Goal: Information Seeking & Learning: Learn about a topic

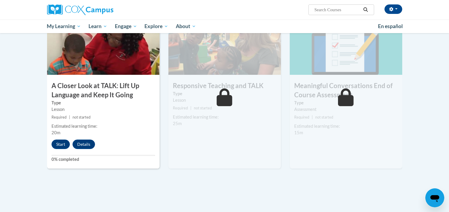
scroll to position [314, 0]
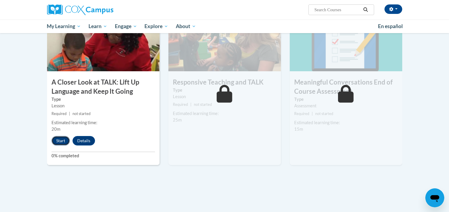
click at [65, 138] on button "Start" at bounding box center [60, 140] width 18 height 9
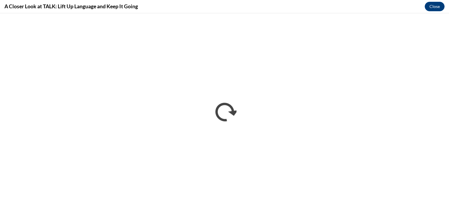
scroll to position [0, 0]
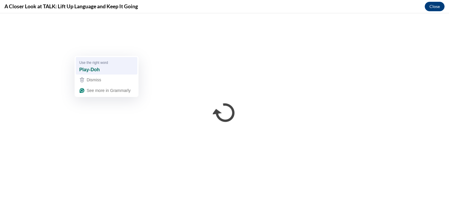
click at [101, 65] on div "Play-Doh" at bounding box center [106, 69] width 57 height 9
click at [127, 69] on div "play" at bounding box center [113, 69] width 57 height 9
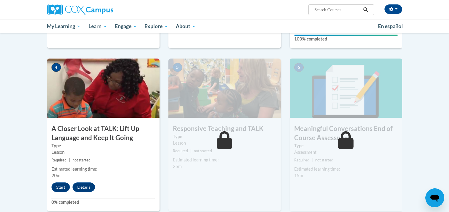
scroll to position [293, 0]
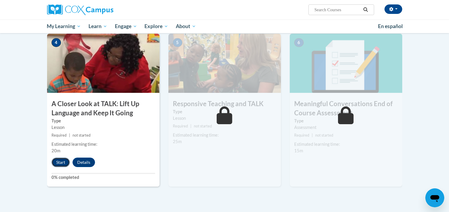
click at [59, 162] on button "Start" at bounding box center [60, 162] width 18 height 9
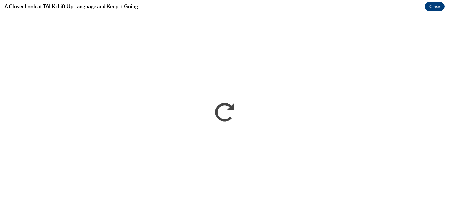
scroll to position [0, 0]
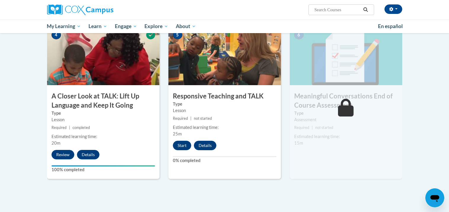
scroll to position [301, 0]
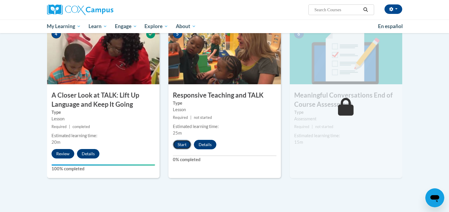
click at [185, 145] on button "Start" at bounding box center [182, 144] width 18 height 9
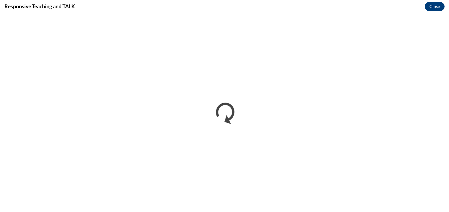
scroll to position [0, 0]
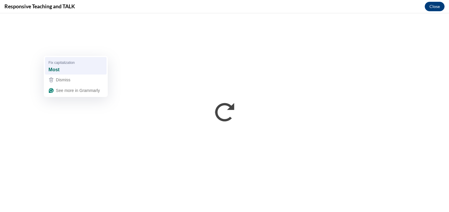
click at [72, 70] on div "Most" at bounding box center [75, 69] width 57 height 9
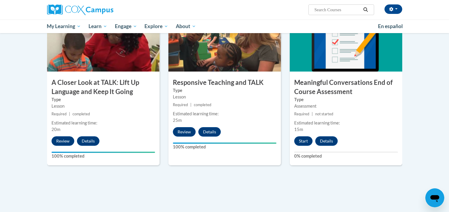
scroll to position [314, 0]
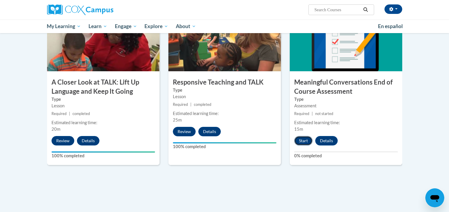
click at [301, 143] on button "Start" at bounding box center [303, 140] width 18 height 9
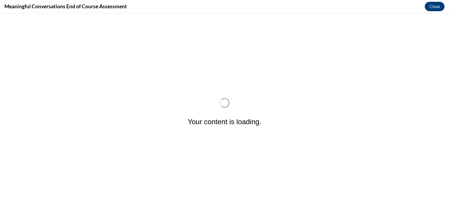
scroll to position [0, 0]
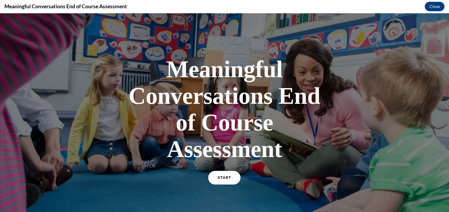
click at [235, 174] on link "START" at bounding box center [224, 178] width 32 height 14
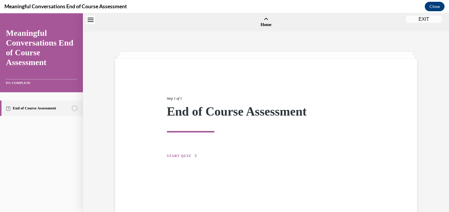
scroll to position [18, 0]
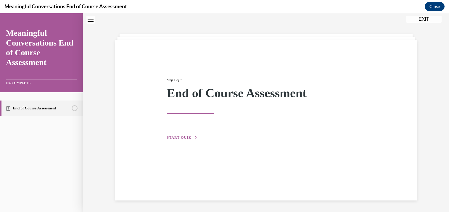
click at [194, 136] on icon "button" at bounding box center [196, 137] width 4 height 3
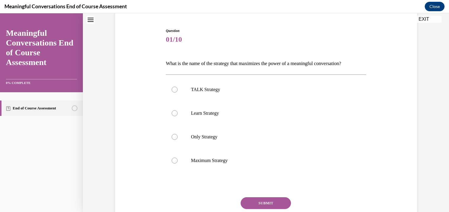
scroll to position [56, 0]
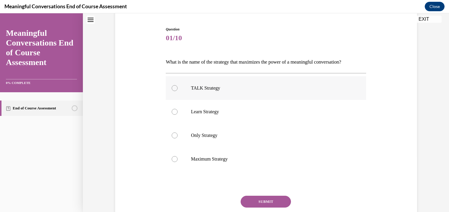
click at [179, 91] on label "TALK Strategy" at bounding box center [266, 88] width 200 height 24
click at [178, 91] on input "TALK Strategy" at bounding box center [175, 88] width 6 height 6
radio input "true"
click at [275, 204] on button "SUBMIT" at bounding box center [266, 202] width 50 height 12
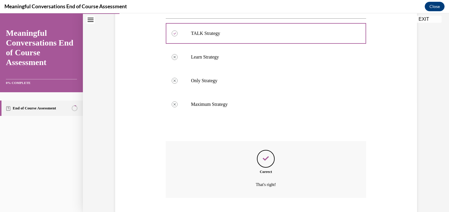
scroll to position [147, 0]
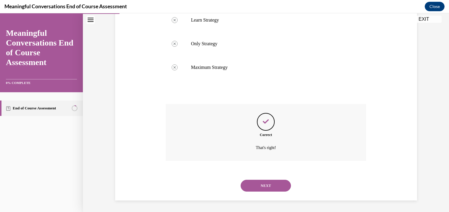
click at [270, 187] on button "NEXT" at bounding box center [266, 186] width 50 height 12
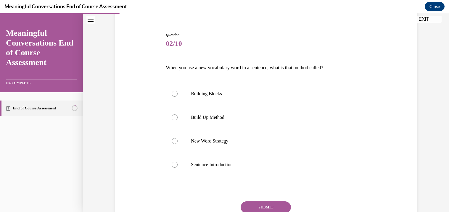
scroll to position [51, 0]
click at [190, 116] on label "Build Up Method" at bounding box center [266, 117] width 200 height 24
click at [178, 116] on input "Build Up Method" at bounding box center [175, 117] width 6 height 6
radio input "true"
click at [250, 203] on button "SUBMIT" at bounding box center [266, 207] width 50 height 12
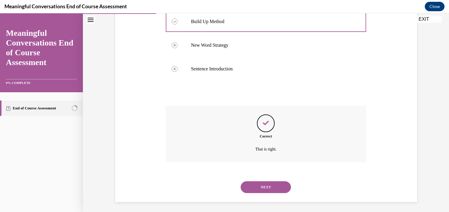
scroll to position [147, 0]
click at [266, 186] on button "NEXT" at bounding box center [266, 186] width 50 height 12
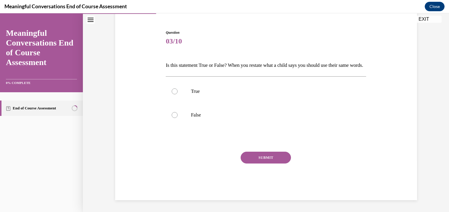
scroll to position [62, 0]
click at [174, 86] on label "True" at bounding box center [266, 92] width 200 height 24
click at [174, 88] on input "True" at bounding box center [175, 91] width 6 height 6
radio input "true"
click at [252, 159] on button "SUBMIT" at bounding box center [266, 158] width 50 height 12
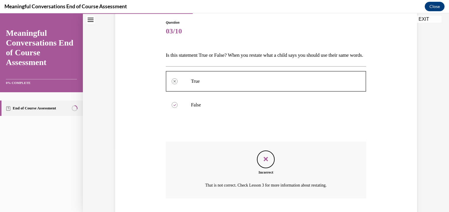
scroll to position [110, 0]
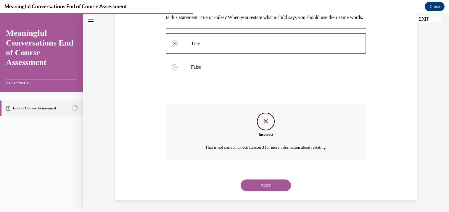
click at [264, 182] on button "NEXT" at bounding box center [266, 186] width 50 height 12
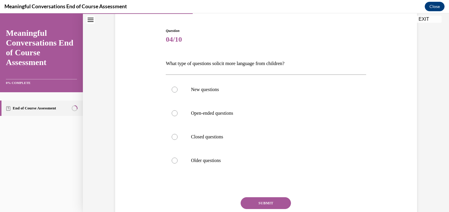
scroll to position [69, 0]
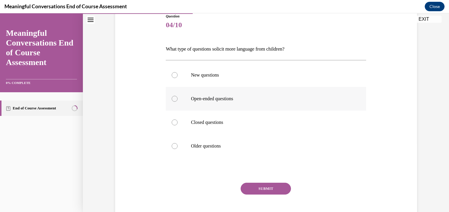
click at [255, 98] on p "Open-ended questions" at bounding box center [271, 99] width 160 height 6
click at [178, 98] on input "Open-ended questions" at bounding box center [175, 99] width 6 height 6
radio input "true"
click at [258, 186] on button "SUBMIT" at bounding box center [266, 189] width 50 height 12
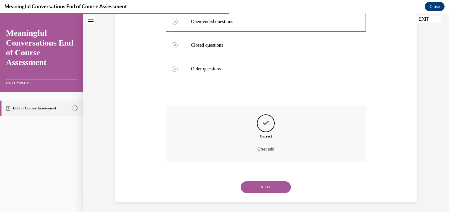
scroll to position [147, 0]
click at [265, 186] on button "NEXT" at bounding box center [266, 186] width 50 height 12
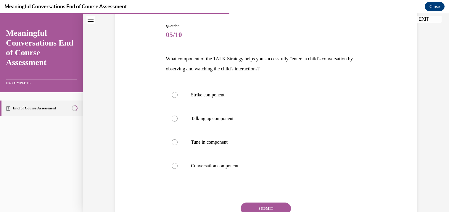
scroll to position [61, 0]
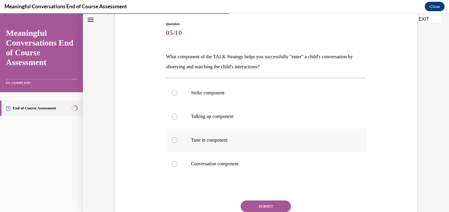
click at [235, 135] on label "Tune in component" at bounding box center [266, 140] width 200 height 24
click at [178, 137] on input "Tune in component" at bounding box center [175, 140] width 6 height 6
radio input "true"
click at [250, 204] on button "SUBMIT" at bounding box center [266, 207] width 50 height 12
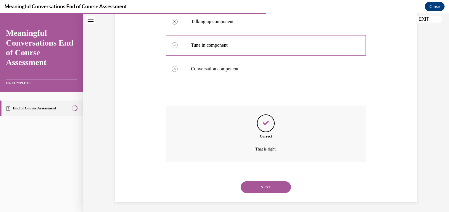
scroll to position [158, 0]
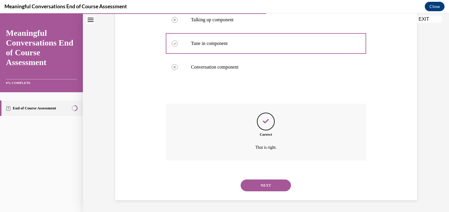
click at [280, 188] on button "NEXT" at bounding box center [266, 186] width 50 height 12
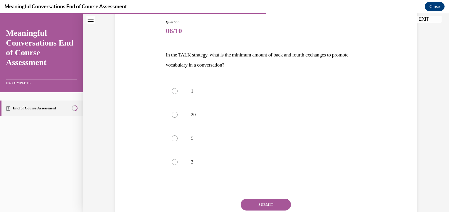
scroll to position [63, 0]
click at [183, 164] on label "3" at bounding box center [266, 162] width 200 height 24
click at [178, 164] on input "3" at bounding box center [175, 162] width 6 height 6
radio input "true"
click at [269, 201] on button "SUBMIT" at bounding box center [266, 205] width 50 height 12
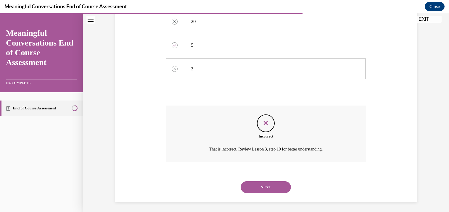
scroll to position [158, 0]
click at [266, 187] on button "NEXT" at bounding box center [266, 186] width 50 height 12
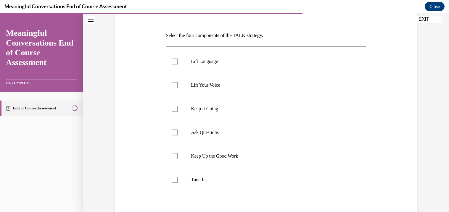
scroll to position [86, 0]
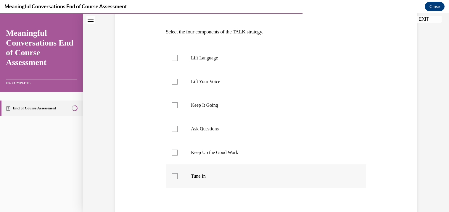
click at [171, 175] on label "Tune In" at bounding box center [266, 176] width 200 height 24
click at [172, 175] on input "Tune In" at bounding box center [175, 176] width 6 height 6
checkbox input "true"
click at [174, 128] on div at bounding box center [175, 129] width 6 height 6
click at [174, 128] on input "Ask Questions" at bounding box center [175, 129] width 6 height 6
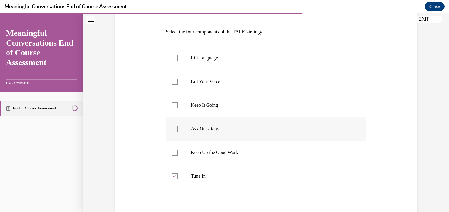
checkbox input "true"
click at [176, 59] on div at bounding box center [175, 58] width 6 height 6
click at [176, 59] on input "Lift Language" at bounding box center [175, 58] width 6 height 6
checkbox input "true"
click at [175, 109] on label "Keep It Going" at bounding box center [266, 105] width 200 height 24
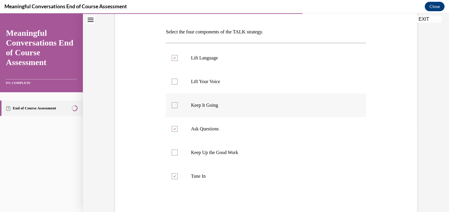
click at [175, 108] on input "Keep It Going" at bounding box center [175, 105] width 6 height 6
checkbox input "true"
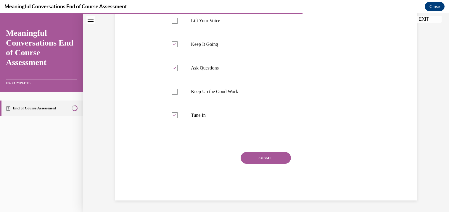
click at [270, 155] on button "SUBMIT" at bounding box center [266, 158] width 50 height 12
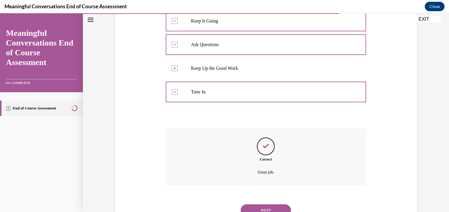
scroll to position [195, 0]
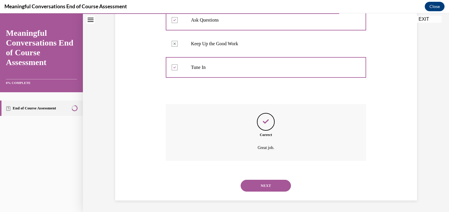
click at [257, 188] on button "NEXT" at bounding box center [266, 186] width 50 height 12
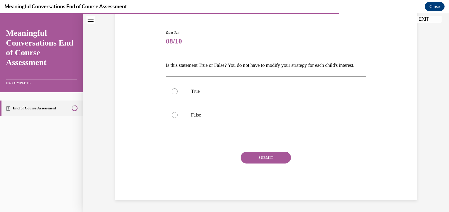
click at [196, 60] on p "Is this statement True or False? You do not have to modify your strategy for ea…" at bounding box center [266, 65] width 200 height 10
click at [185, 110] on label "False" at bounding box center [266, 115] width 200 height 24
click at [178, 112] on input "False" at bounding box center [175, 115] width 6 height 6
radio input "true"
click at [257, 159] on button "SUBMIT" at bounding box center [266, 158] width 50 height 12
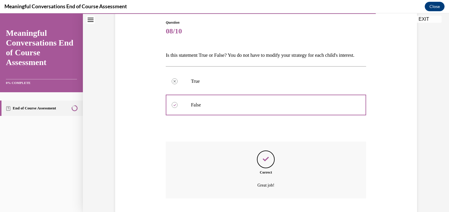
scroll to position [110, 0]
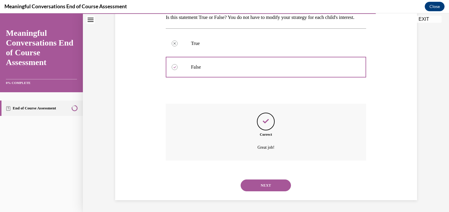
click at [261, 184] on button "NEXT" at bounding box center [266, 186] width 50 height 12
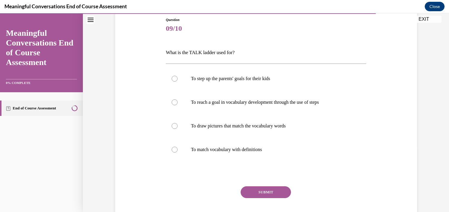
scroll to position [73, 0]
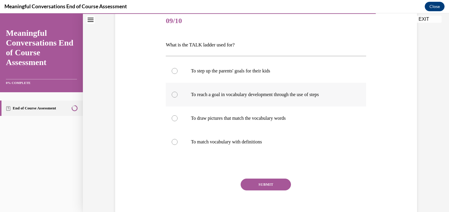
click at [217, 96] on p "To reach a goal in vocabulary development through the use of steps" at bounding box center [271, 95] width 160 height 6
click at [178, 96] on input "To reach a goal in vocabulary development through the use of steps" at bounding box center [175, 95] width 6 height 6
radio input "true"
click at [257, 184] on button "SUBMIT" at bounding box center [266, 185] width 50 height 12
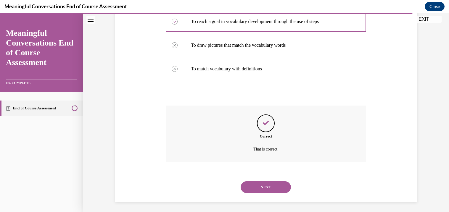
scroll to position [147, 0]
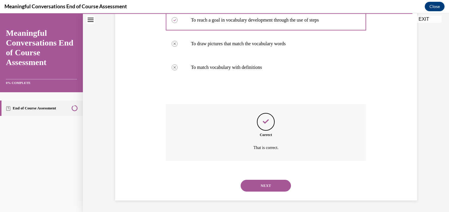
click at [263, 184] on button "NEXT" at bounding box center [266, 186] width 50 height 12
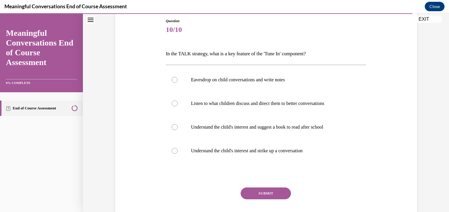
scroll to position [65, 0]
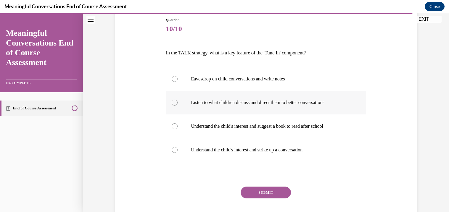
click at [181, 104] on label "Listen to what children discuss and direct them to better conversations" at bounding box center [266, 103] width 200 height 24
click at [178, 104] on input "Listen to what children discuss and direct them to better conversations" at bounding box center [175, 103] width 6 height 6
radio input "true"
click at [250, 190] on button "SUBMIT" at bounding box center [266, 193] width 50 height 12
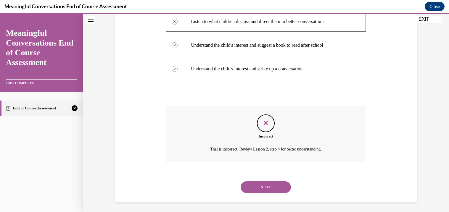
scroll to position [147, 0]
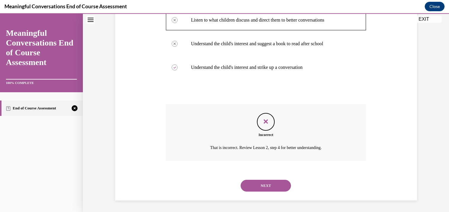
click at [267, 183] on button "NEXT" at bounding box center [266, 186] width 50 height 12
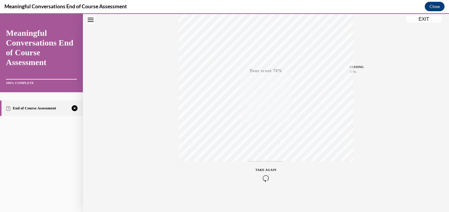
scroll to position [104, 0]
click at [266, 175] on icon "button" at bounding box center [265, 176] width 21 height 7
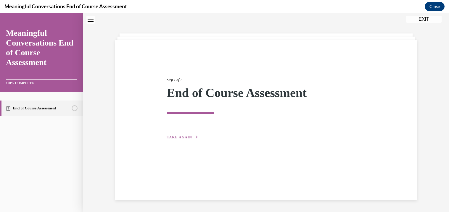
click at [192, 137] on button "TAKE AGAIN" at bounding box center [183, 137] width 32 height 5
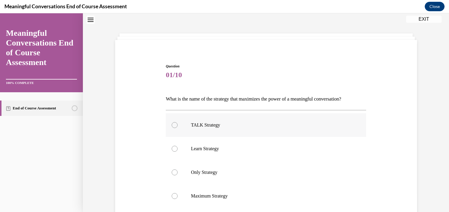
click at [174, 116] on label "TALK Strategy" at bounding box center [266, 125] width 200 height 24
click at [174, 122] on input "TALK Strategy" at bounding box center [175, 125] width 6 height 6
radio input "true"
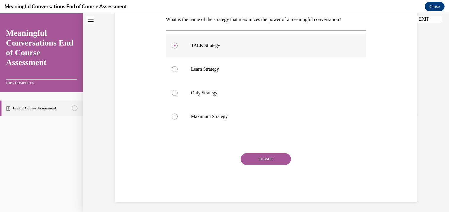
scroll to position [99, 0]
click at [253, 157] on button "SUBMIT" at bounding box center [266, 159] width 50 height 12
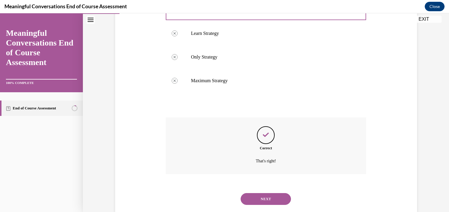
scroll to position [147, 0]
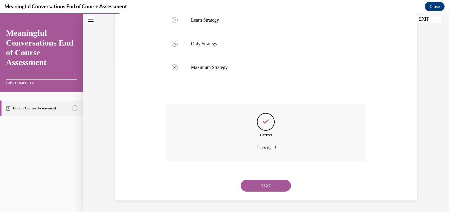
click at [275, 187] on button "NEXT" at bounding box center [266, 186] width 50 height 12
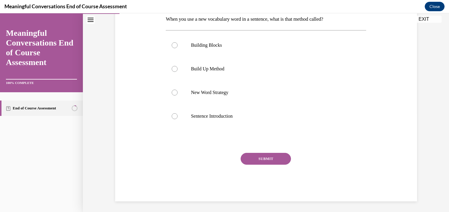
scroll to position [99, 0]
click at [229, 71] on p "Build Up Method" at bounding box center [271, 68] width 160 height 6
click at [178, 71] on input "Build Up Method" at bounding box center [175, 68] width 6 height 6
radio input "true"
click at [253, 157] on button "SUBMIT" at bounding box center [266, 158] width 50 height 12
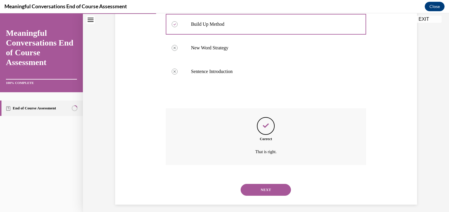
scroll to position [147, 0]
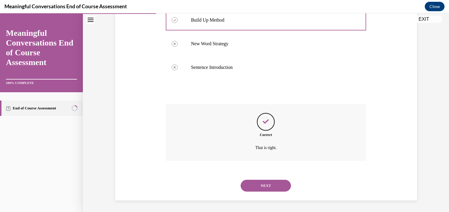
click at [264, 184] on button "NEXT" at bounding box center [266, 186] width 50 height 12
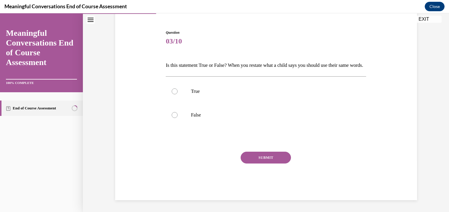
scroll to position [62, 0]
click at [178, 113] on label "False" at bounding box center [266, 115] width 200 height 24
click at [178, 113] on input "False" at bounding box center [175, 115] width 6 height 6
radio input "true"
click at [264, 158] on button "SUBMIT" at bounding box center [266, 158] width 50 height 12
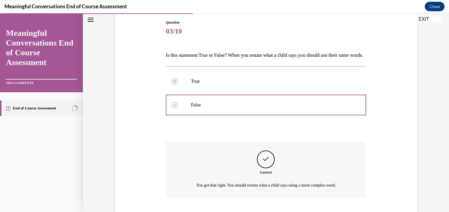
scroll to position [110, 0]
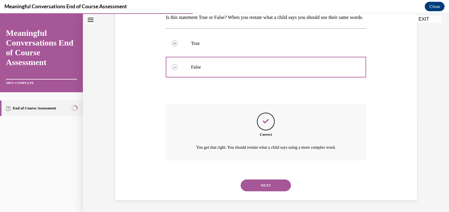
click at [266, 185] on button "NEXT" at bounding box center [266, 186] width 50 height 12
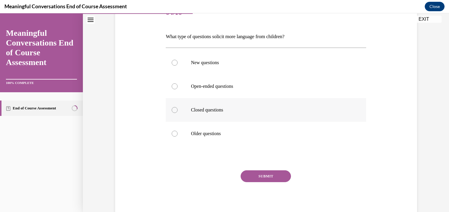
scroll to position [81, 0]
click at [235, 88] on p "Open-ended questions" at bounding box center [271, 86] width 160 height 6
click at [178, 88] on input "Open-ended questions" at bounding box center [175, 86] width 6 height 6
radio input "true"
click at [264, 175] on button "SUBMIT" at bounding box center [266, 176] width 50 height 12
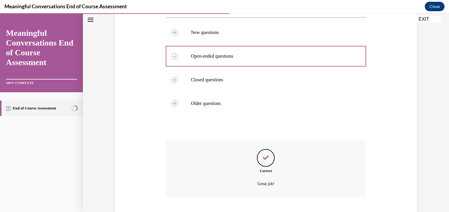
scroll to position [147, 0]
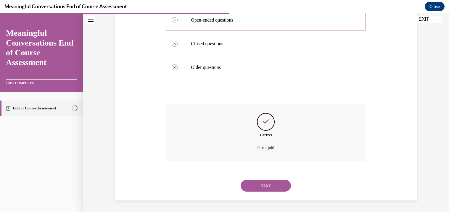
click at [268, 185] on button "NEXT" at bounding box center [266, 186] width 50 height 12
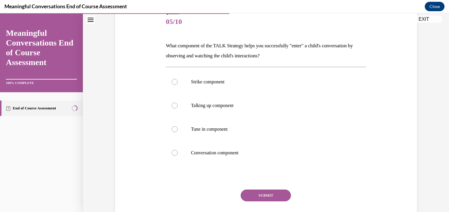
scroll to position [73, 0]
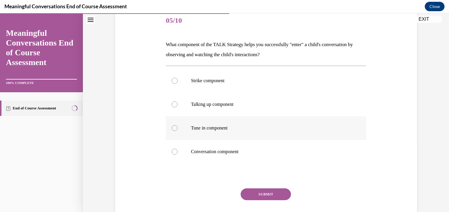
click at [258, 130] on p "Tune in component" at bounding box center [271, 128] width 160 height 6
click at [178, 130] on input "Tune in component" at bounding box center [175, 128] width 6 height 6
radio input "true"
click at [255, 192] on button "SUBMIT" at bounding box center [266, 194] width 50 height 12
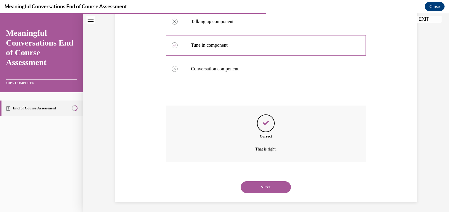
scroll to position [158, 0]
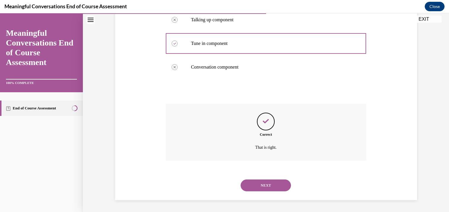
click at [269, 183] on button "NEXT" at bounding box center [266, 186] width 50 height 12
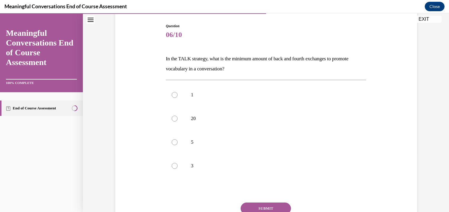
scroll to position [59, 0]
click at [243, 135] on label "5" at bounding box center [266, 142] width 200 height 24
click at [178, 139] on input "5" at bounding box center [175, 142] width 6 height 6
radio input "true"
click at [258, 209] on button "SUBMIT" at bounding box center [266, 208] width 50 height 12
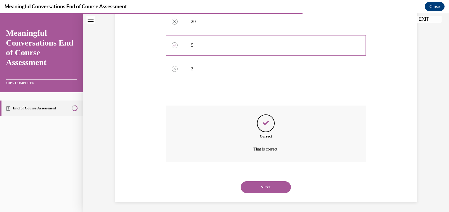
scroll to position [158, 0]
click at [268, 186] on button "NEXT" at bounding box center [266, 186] width 50 height 12
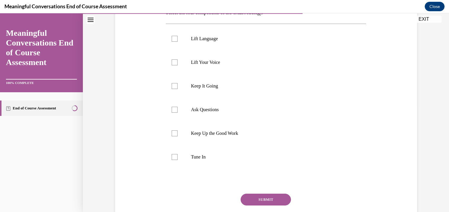
scroll to position [106, 0]
click at [191, 156] on p "Tune In" at bounding box center [271, 156] width 160 height 6
click at [178, 156] on input "Tune In" at bounding box center [175, 156] width 6 height 6
checkbox input "true"
click at [178, 107] on label "Ask Questions" at bounding box center [266, 109] width 200 height 24
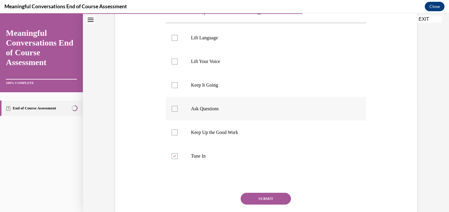
click at [178, 107] on input "Ask Questions" at bounding box center [175, 109] width 6 height 6
checkbox input "true"
click at [180, 38] on label "Lift Language" at bounding box center [266, 38] width 200 height 24
click at [178, 38] on input "Lift Language" at bounding box center [175, 38] width 6 height 6
checkbox input "true"
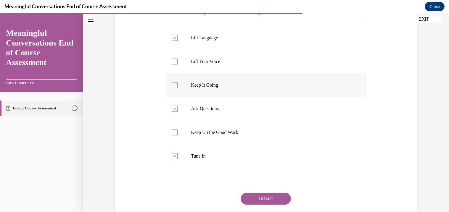
click at [177, 78] on label "Keep It Going" at bounding box center [266, 85] width 200 height 24
click at [177, 82] on input "Keep It Going" at bounding box center [175, 85] width 6 height 6
checkbox input "true"
click at [260, 201] on button "SUBMIT" at bounding box center [266, 199] width 50 height 12
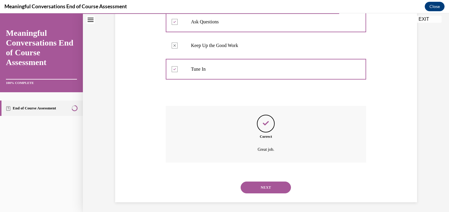
scroll to position [195, 0]
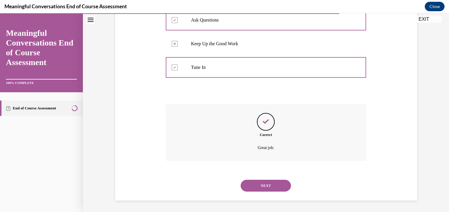
click at [270, 182] on button "NEXT" at bounding box center [266, 186] width 50 height 12
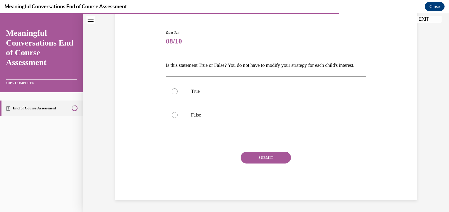
scroll to position [62, 0]
click at [178, 116] on label "False" at bounding box center [266, 115] width 200 height 24
click at [178, 116] on input "False" at bounding box center [175, 115] width 6 height 6
radio input "true"
click at [270, 157] on button "SUBMIT" at bounding box center [266, 158] width 50 height 12
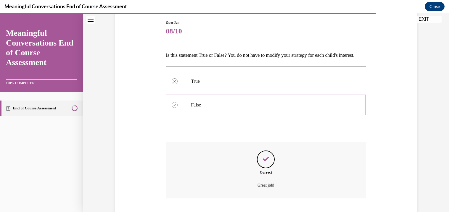
scroll to position [110, 0]
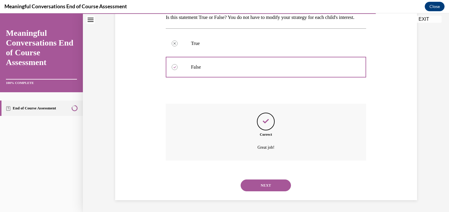
click at [259, 184] on button "NEXT" at bounding box center [266, 186] width 50 height 12
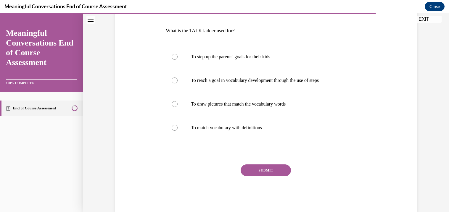
scroll to position [89, 0]
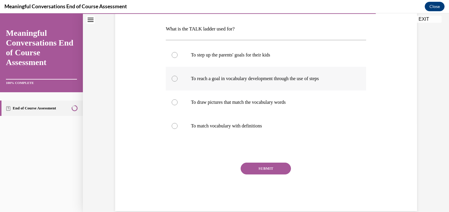
click at [211, 72] on label "To reach a goal in vocabulary development through the use of steps" at bounding box center [266, 79] width 200 height 24
click at [178, 76] on input "To reach a goal in vocabulary development through the use of steps" at bounding box center [175, 79] width 6 height 6
radio input "true"
click at [253, 171] on button "SUBMIT" at bounding box center [266, 169] width 50 height 12
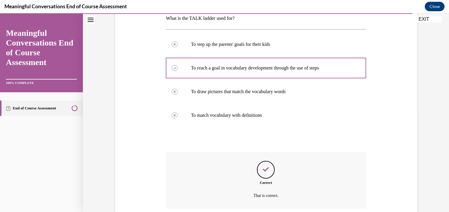
scroll to position [147, 0]
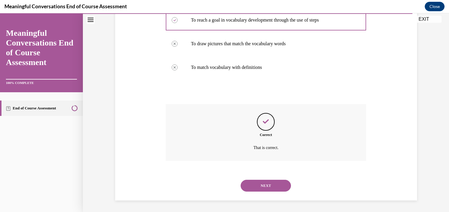
click at [253, 186] on button "NEXT" at bounding box center [266, 186] width 50 height 12
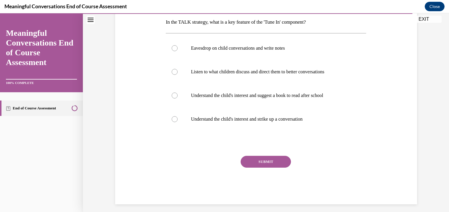
scroll to position [99, 0]
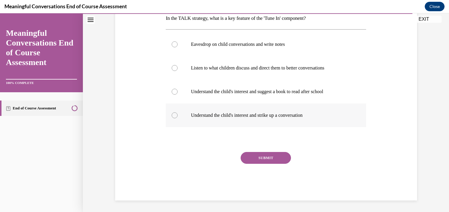
click at [202, 115] on p "Understand the child's interest and strike up a conversation" at bounding box center [271, 115] width 160 height 6
click at [178, 115] on input "Understand the child's interest and strike up a conversation" at bounding box center [175, 115] width 6 height 6
radio input "true"
click at [249, 155] on button "SUBMIT" at bounding box center [266, 158] width 50 height 12
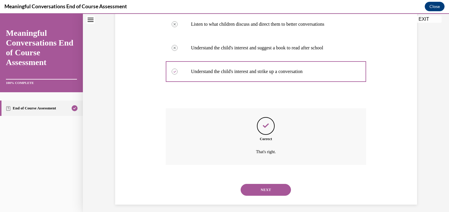
scroll to position [147, 0]
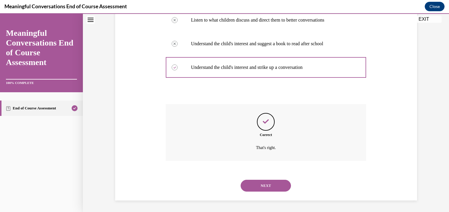
click at [265, 182] on button "NEXT" at bounding box center [266, 186] width 50 height 12
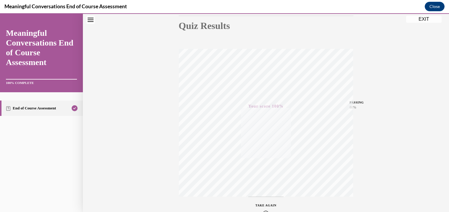
scroll to position [104, 0]
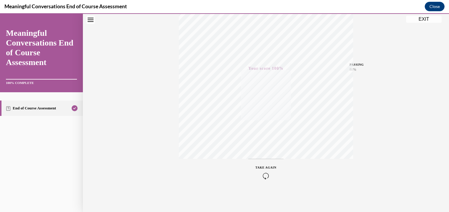
click at [421, 20] on button "EXIT" at bounding box center [424, 19] width 36 height 7
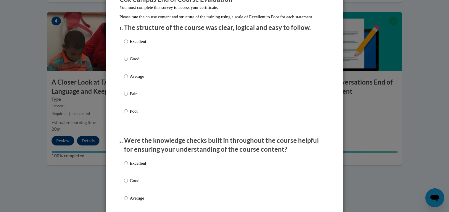
scroll to position [61, 0]
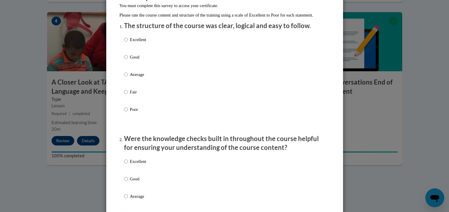
click at [151, 64] on div "Excellent Good Average Fair Poor" at bounding box center [224, 81] width 201 height 96
click at [144, 60] on p "Good" at bounding box center [138, 57] width 16 height 7
click at [128, 60] on input "Good" at bounding box center [126, 57] width 4 height 7
radio input "true"
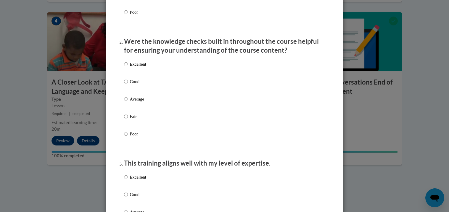
scroll to position [180, 0]
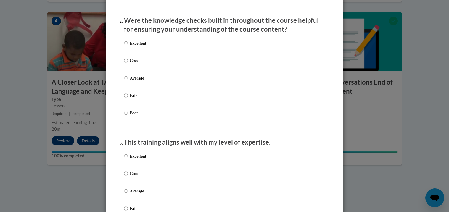
click at [132, 46] on p "Excellent" at bounding box center [138, 43] width 16 height 7
click at [128, 46] on input "Excellent" at bounding box center [126, 43] width 4 height 7
radio input "true"
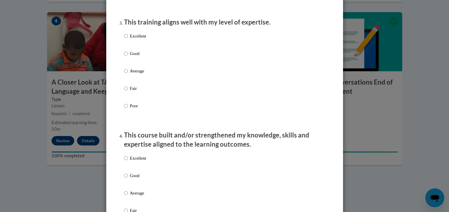
scroll to position [301, 0]
click at [129, 58] on label "Good" at bounding box center [135, 57] width 22 height 16
click at [128, 56] on input "Good" at bounding box center [126, 52] width 4 height 7
radio input "true"
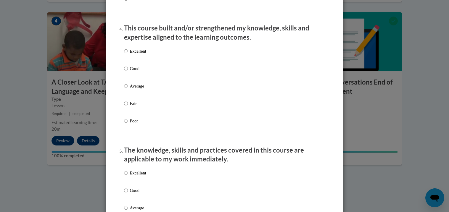
scroll to position [411, 0]
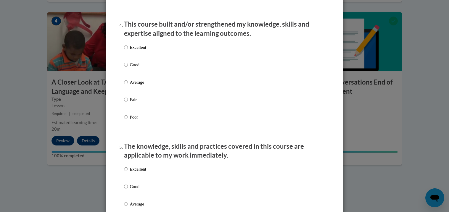
click at [129, 73] on label "Good" at bounding box center [135, 70] width 22 height 16
click at [128, 68] on input "Good" at bounding box center [126, 65] width 4 height 7
radio input "true"
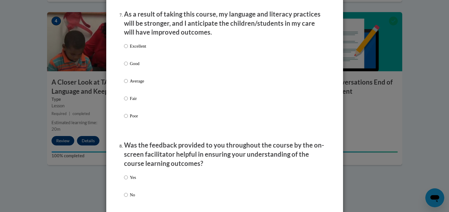
scroll to position [788, 0]
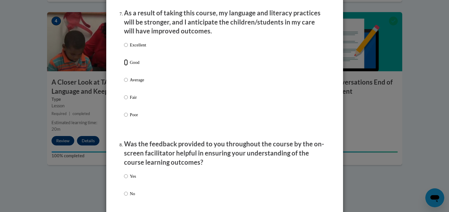
click at [127, 66] on input "Good" at bounding box center [126, 62] width 4 height 7
radio input "true"
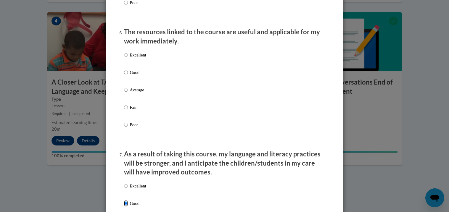
scroll to position [647, 0]
click at [131, 58] on p "Excellent" at bounding box center [138, 54] width 16 height 7
click at [128, 58] on input "Excellent" at bounding box center [126, 54] width 4 height 7
radio input "true"
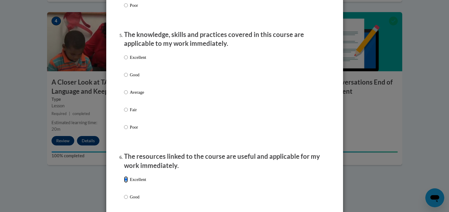
scroll to position [524, 0]
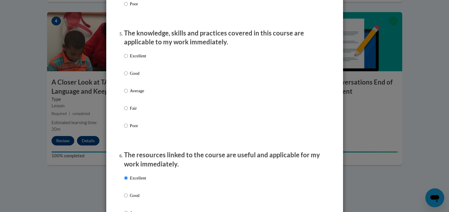
click at [131, 77] on p "Good" at bounding box center [138, 73] width 16 height 7
click at [128, 77] on input "Good" at bounding box center [126, 73] width 4 height 7
radio input "true"
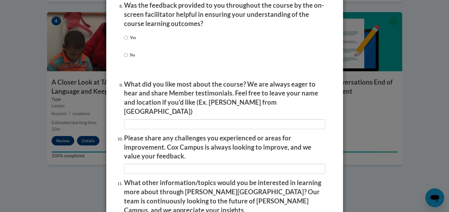
scroll to position [931, 0]
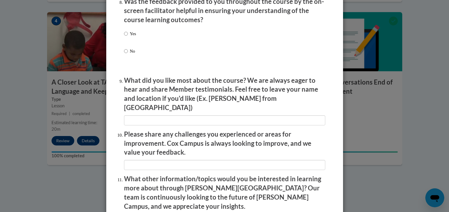
click at [128, 39] on label "Yes" at bounding box center [130, 38] width 12 height 16
click at [128, 37] on input "Yes" at bounding box center [126, 33] width 4 height 7
radio input "true"
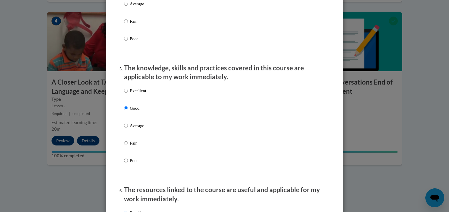
scroll to position [0, 0]
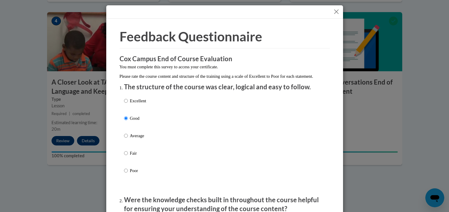
click at [335, 12] on button "Close" at bounding box center [336, 11] width 7 height 7
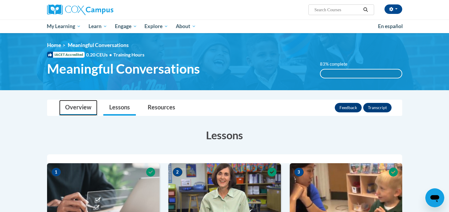
click at [75, 107] on link "Overview" at bounding box center [78, 108] width 38 height 16
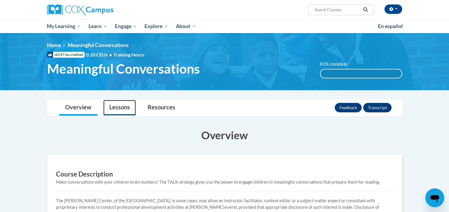
click at [126, 103] on link "Lessons" at bounding box center [119, 108] width 33 height 16
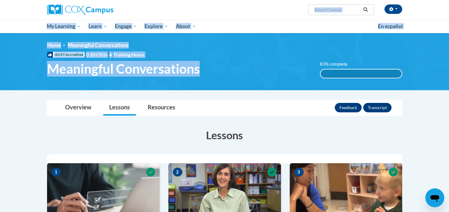
drag, startPoint x: 235, startPoint y: 60, endPoint x: 371, endPoint y: -18, distance: 157.2
click at [371, 0] on html "caitlynn hoar (America/New_York UTC-04:00) My Profile Inbox My Transcripts Log …" at bounding box center [224, 106] width 449 height 212
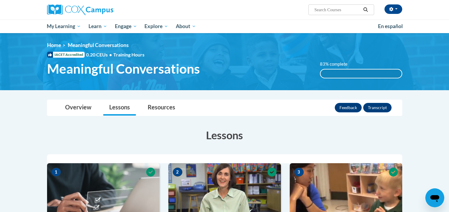
click at [411, 14] on div "caitlynn hoar (America/New_York UTC-04:00) My Profile Inbox My Transcripts Log …" at bounding box center [224, 16] width 449 height 33
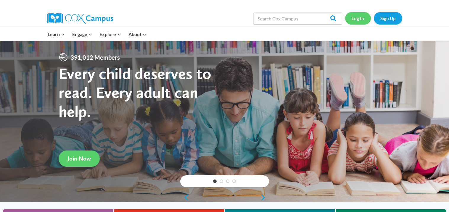
click at [357, 19] on link "Log In" at bounding box center [358, 18] width 26 height 12
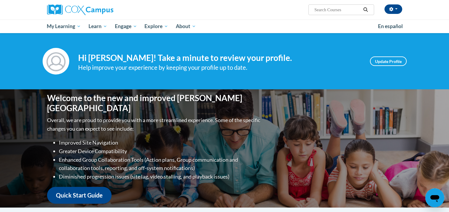
click at [329, 6] on input "Search..." at bounding box center [337, 9] width 47 height 7
type input "m"
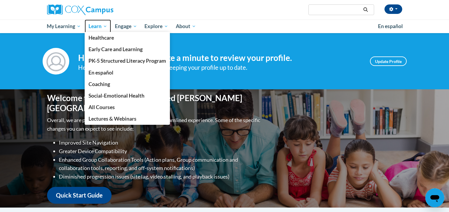
click at [100, 27] on span "Learn" at bounding box center [97, 26] width 19 height 7
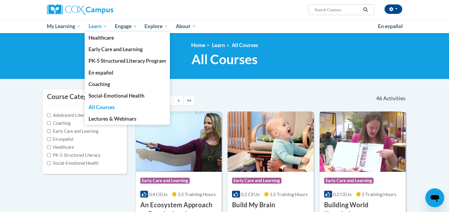
click at [109, 106] on span "All Courses" at bounding box center [101, 107] width 26 height 6
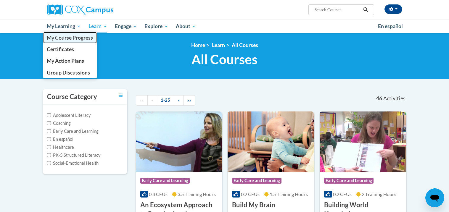
click at [74, 38] on span "My Course Progress" at bounding box center [70, 38] width 46 height 6
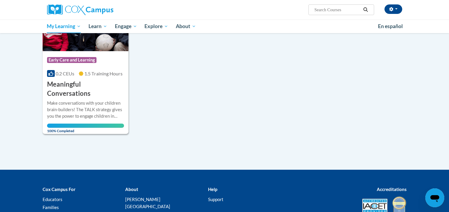
scroll to position [118, 0]
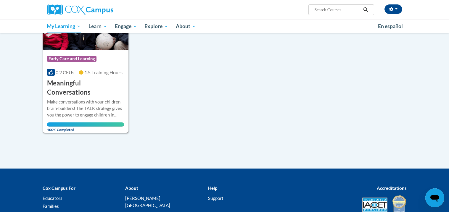
click at [107, 86] on h3 "Meaningful Conversations" at bounding box center [85, 88] width 77 height 18
